Goal: Task Accomplishment & Management: Use online tool/utility

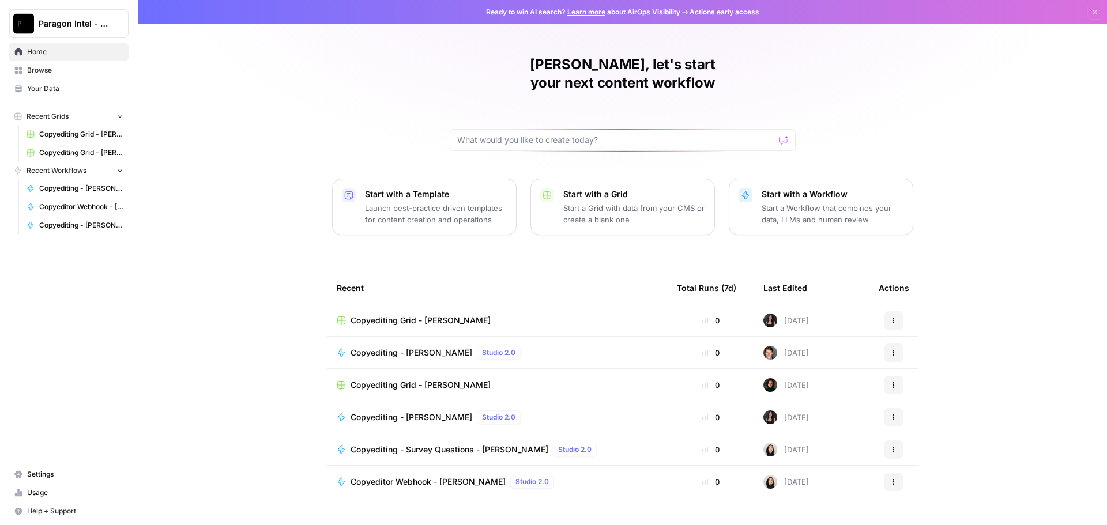
click at [27, 65] on link "Browse" at bounding box center [68, 70] width 119 height 18
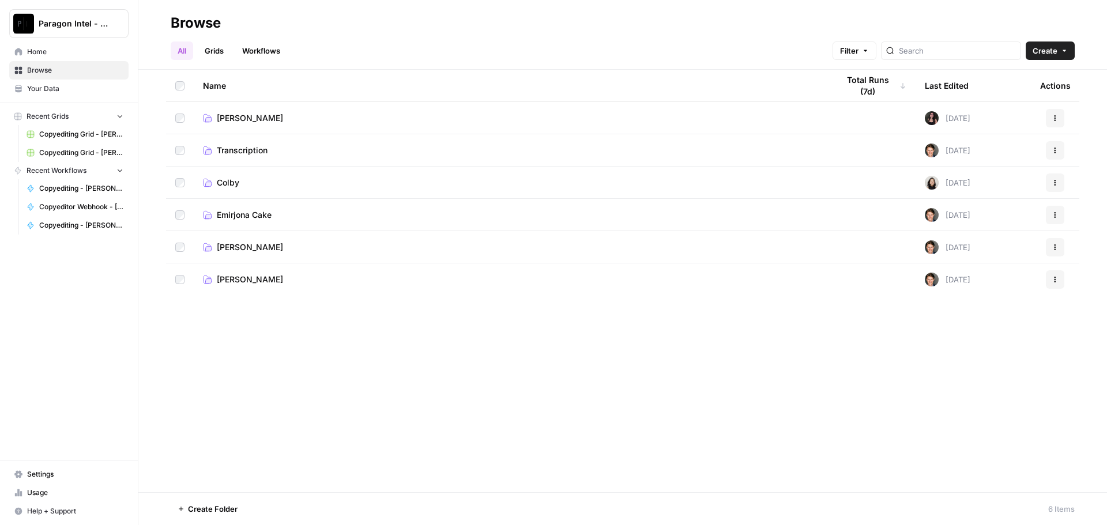
click at [225, 249] on span "[PERSON_NAME]" at bounding box center [250, 248] width 66 height 12
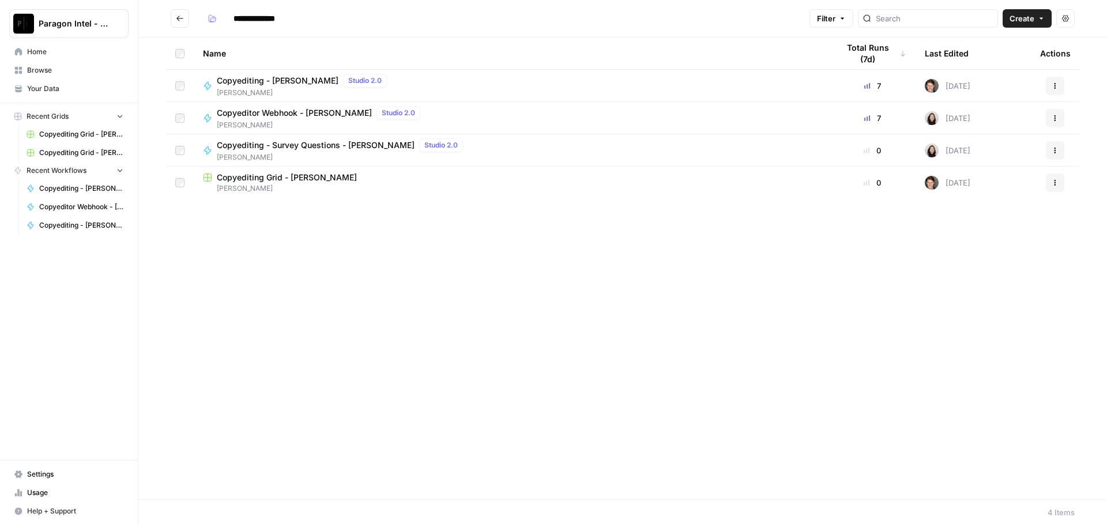
click at [247, 80] on span "Copyediting - [PERSON_NAME]" at bounding box center [278, 81] width 122 height 12
click at [260, 181] on span "Copyediting Grid - [PERSON_NAME]" at bounding box center [287, 178] width 140 height 12
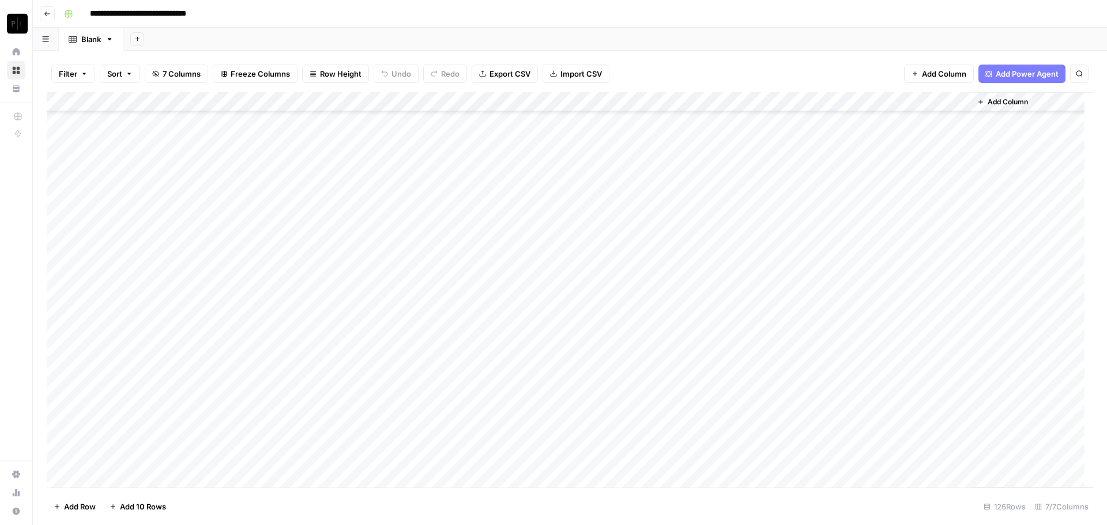
scroll to position [2112, 0]
click at [854, 439] on div "Add Column" at bounding box center [570, 289] width 1046 height 395
click at [859, 459] on div "Add Column" at bounding box center [570, 289] width 1046 height 395
